Goal: Transaction & Acquisition: Purchase product/service

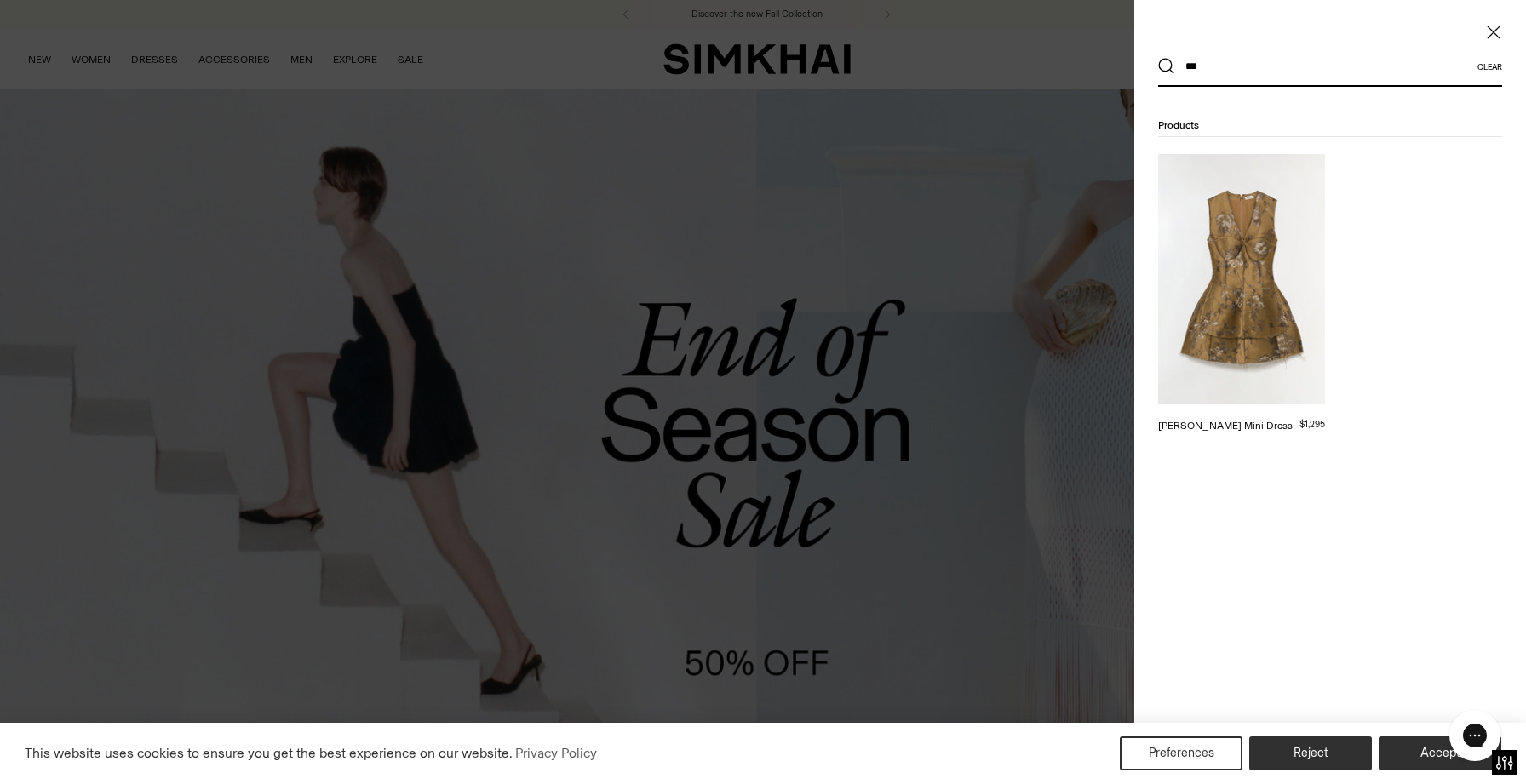
type input "***"
click at [1229, 268] on img at bounding box center [1242, 279] width 167 height 250
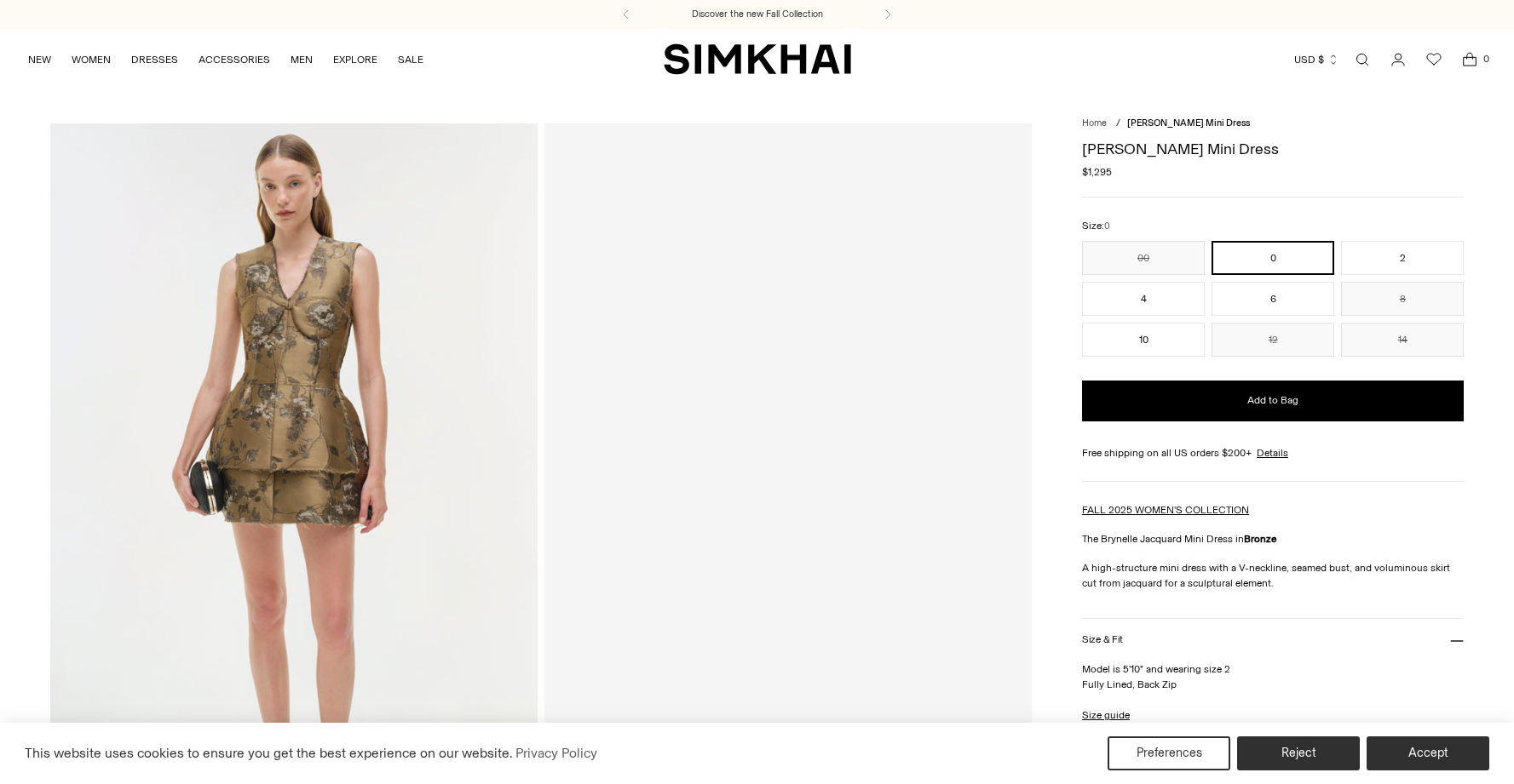
click at [1155, 255] on button "00" at bounding box center [1143, 258] width 123 height 34
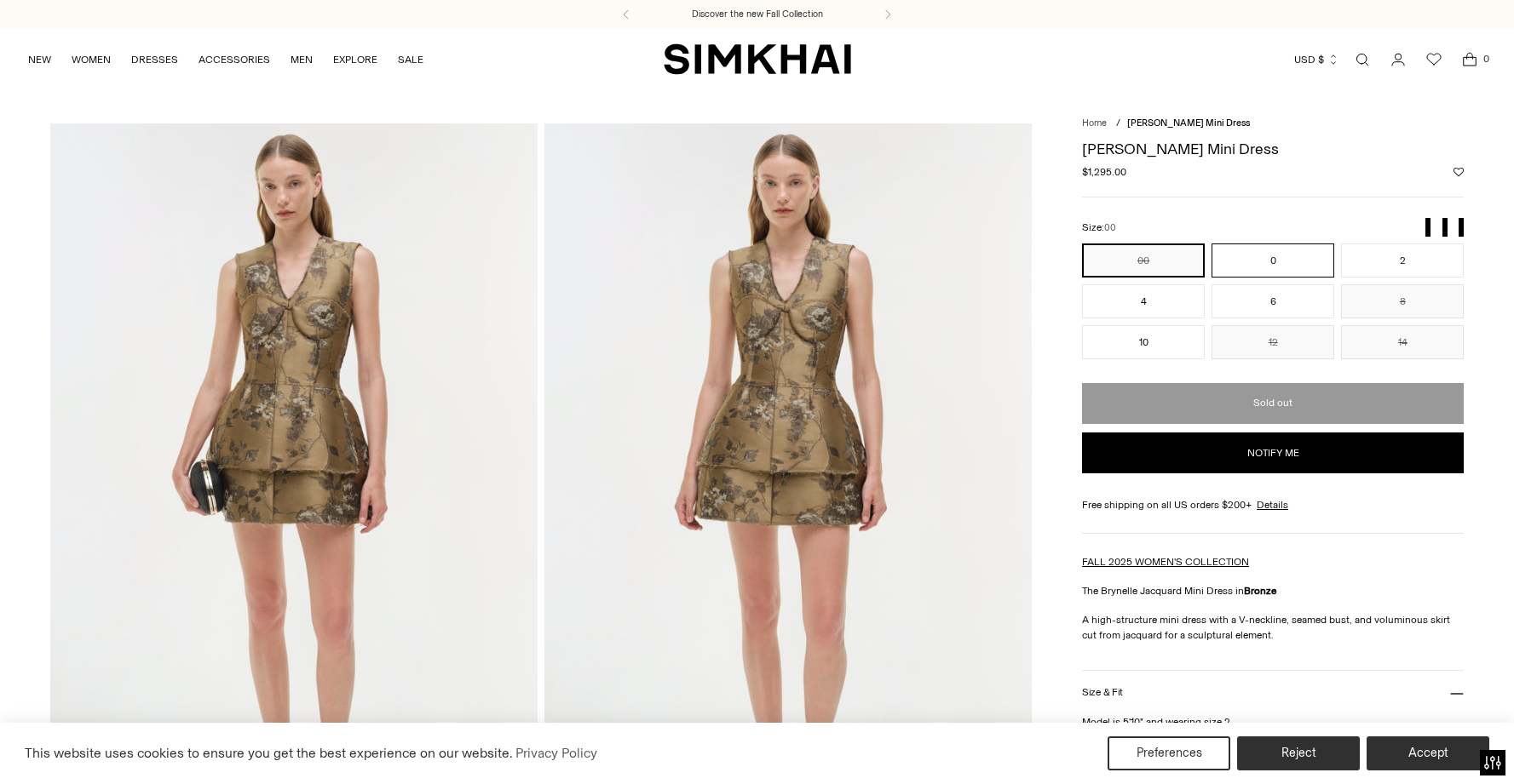
click at [1237, 263] on button "0" at bounding box center [1273, 260] width 123 height 34
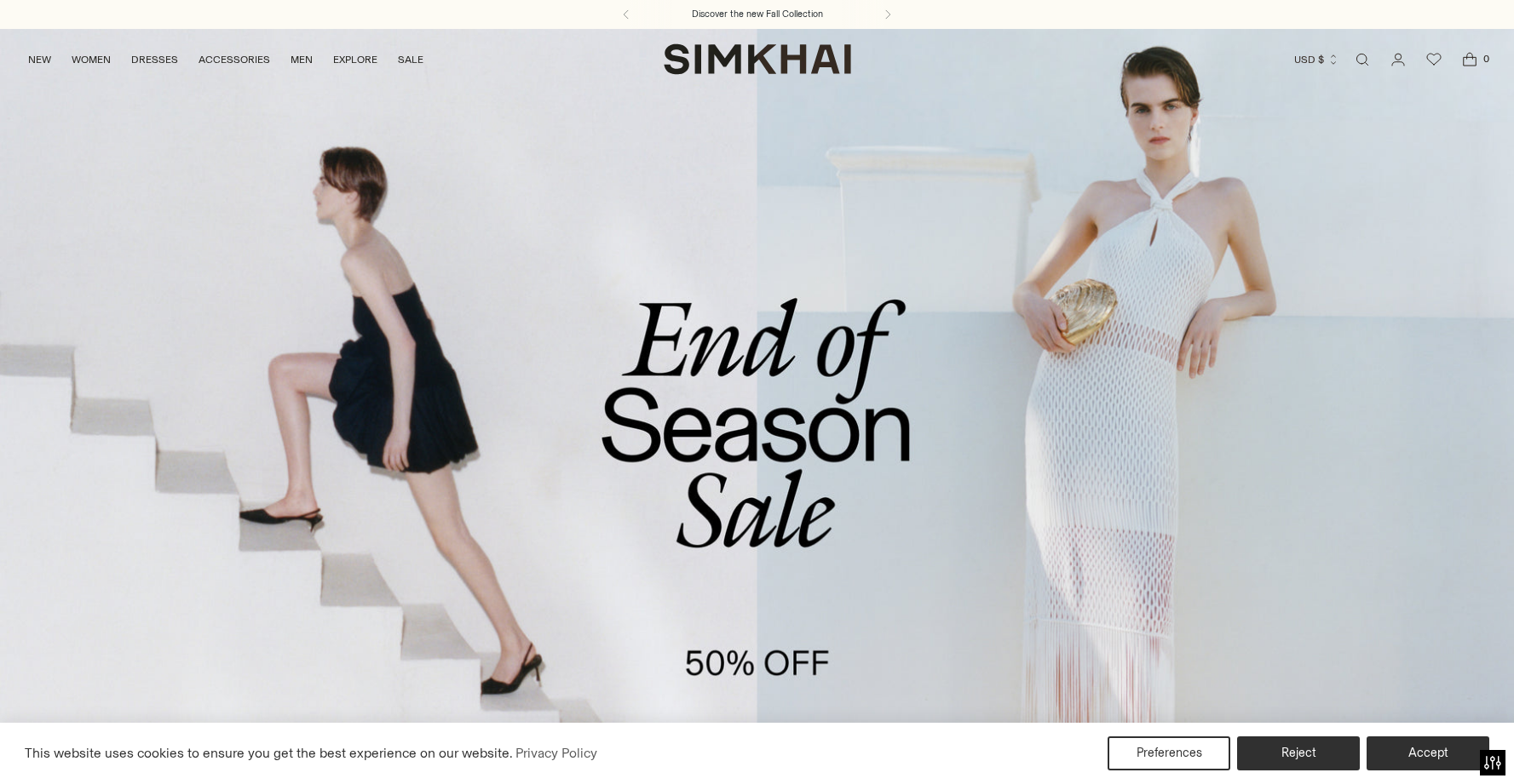
click at [651, 360] on link "/collections/sale" at bounding box center [757, 462] width 1514 height 868
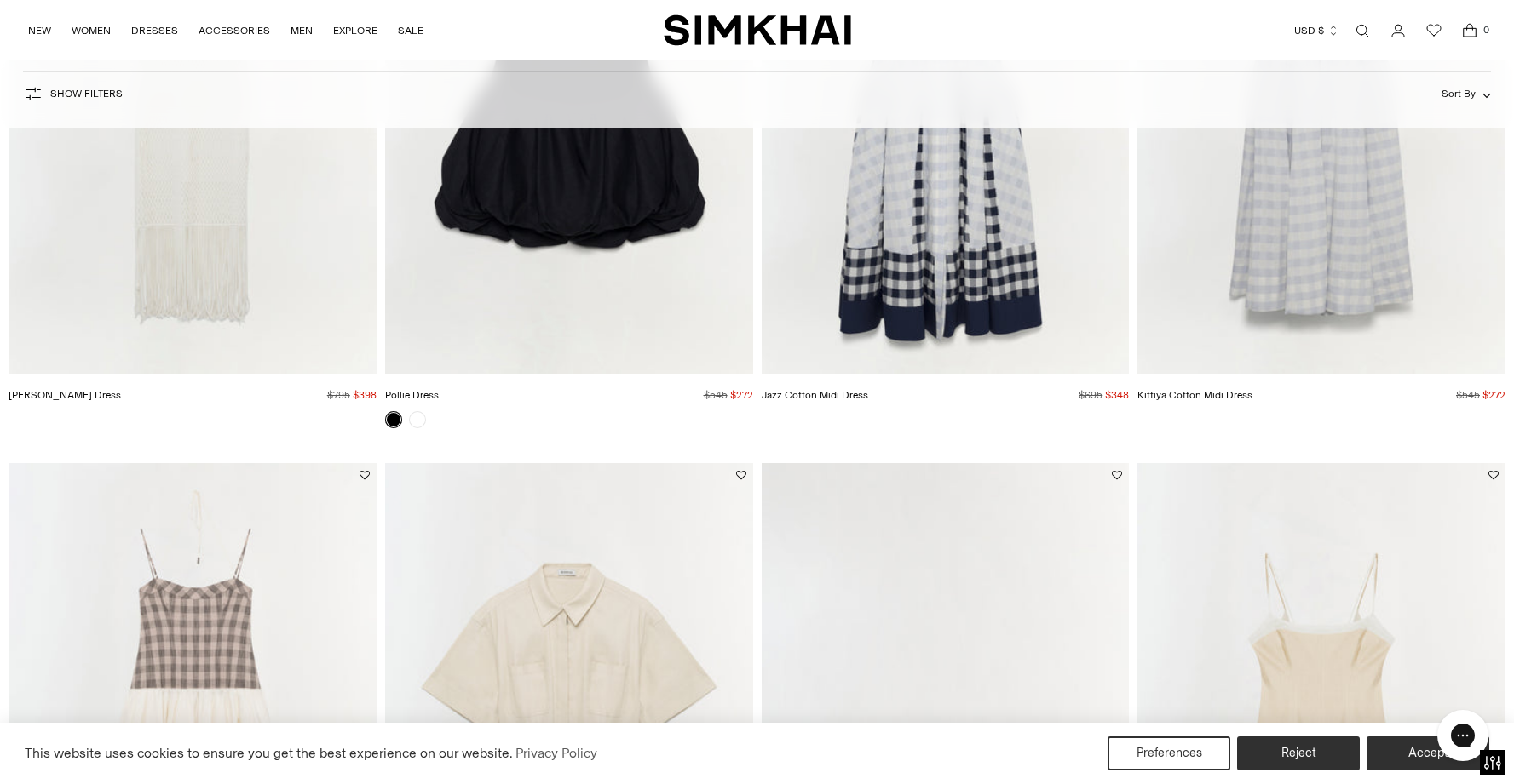
scroll to position [1097, 1]
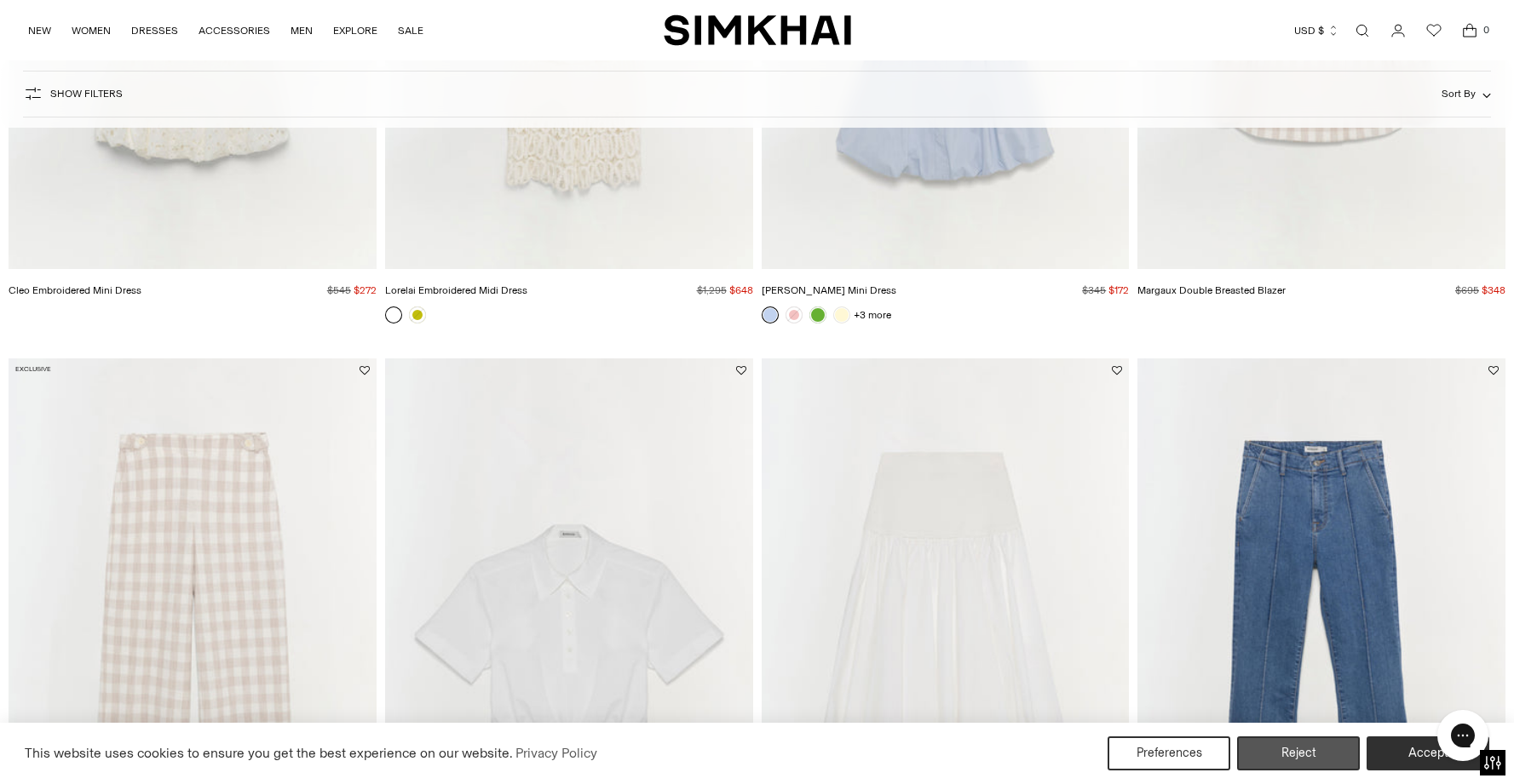
click at [1303, 758] on button "Reject" at bounding box center [1299, 753] width 123 height 34
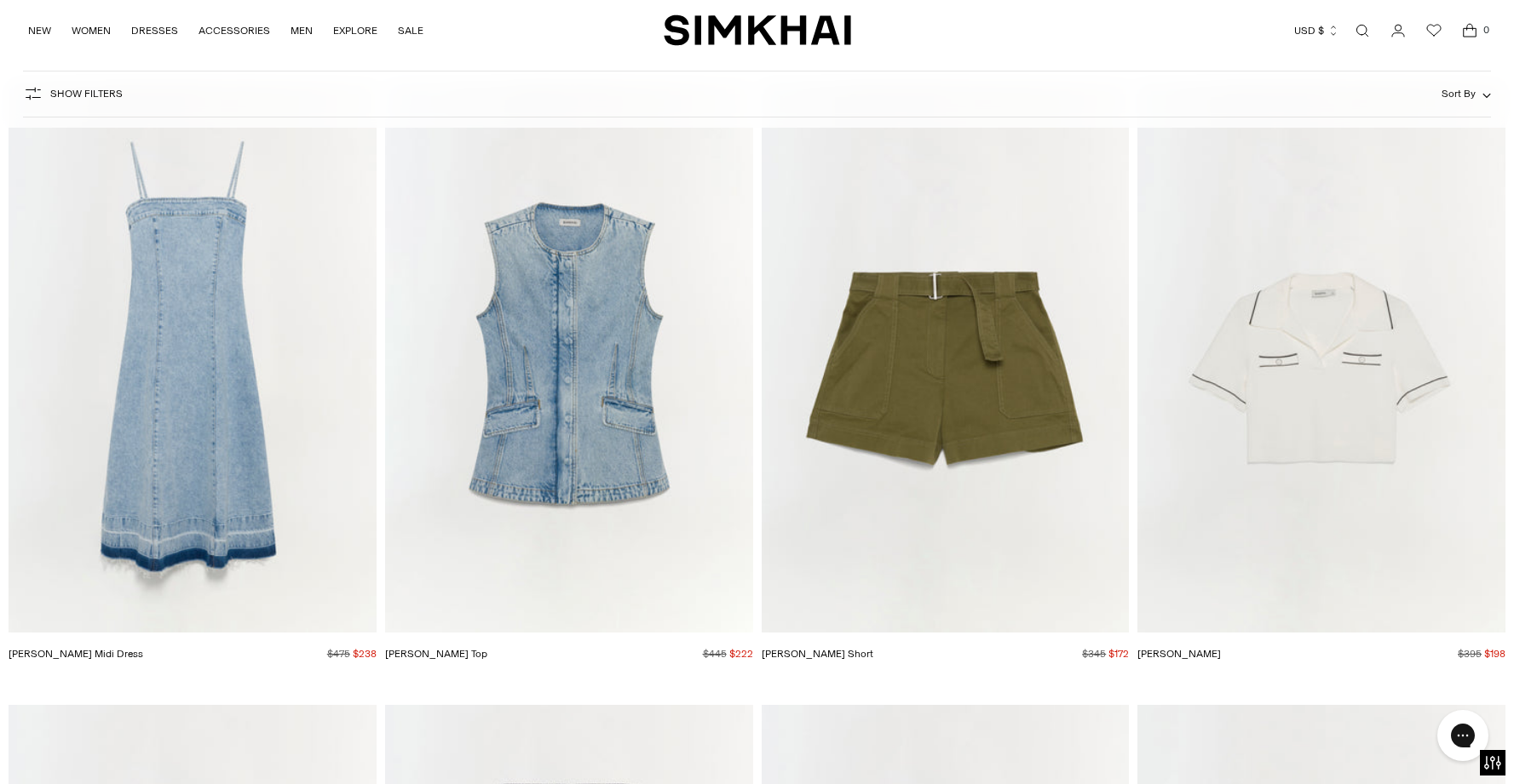
scroll to position [12929, 0]
